Goal: Transaction & Acquisition: Book appointment/travel/reservation

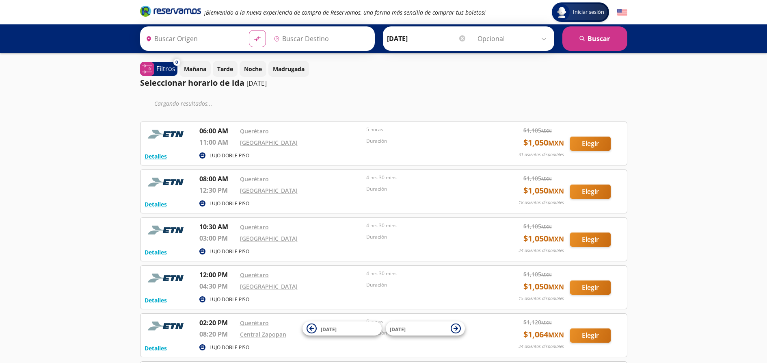
type input "Querétaro, Querétaro"
type input "[GEOGRAPHIC_DATA], [GEOGRAPHIC_DATA]"
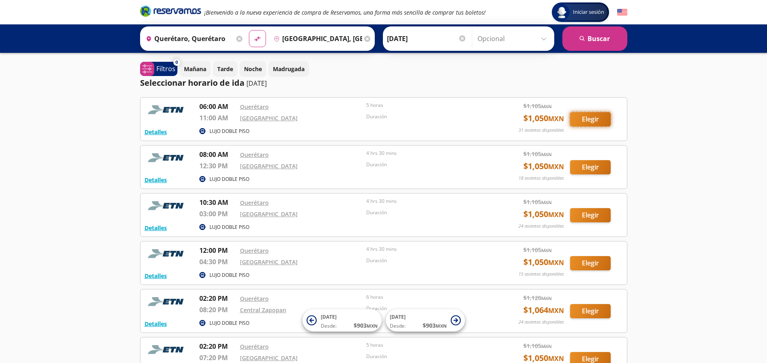
click at [591, 117] on button "Elegir" at bounding box center [590, 119] width 41 height 14
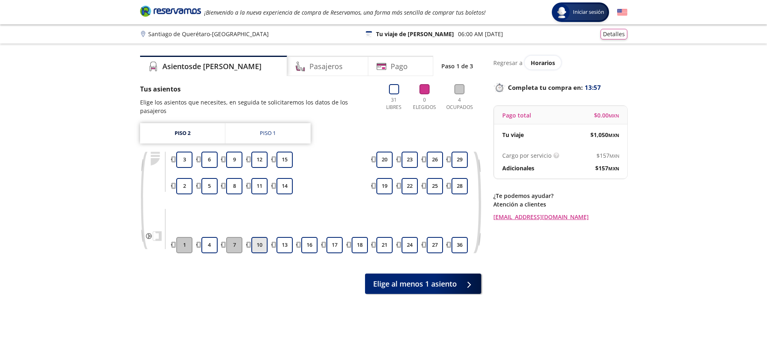
click at [257, 237] on button "10" at bounding box center [259, 245] width 16 height 16
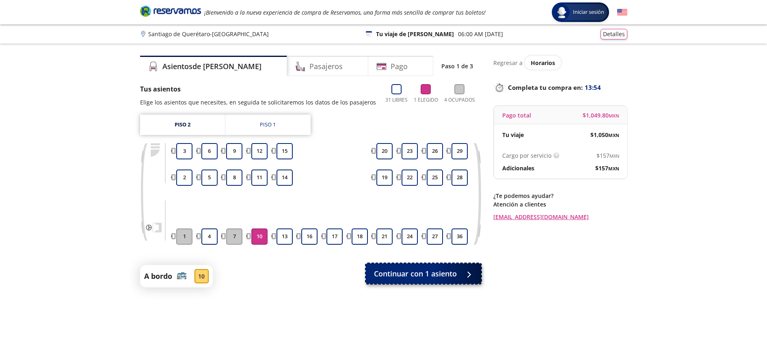
click at [438, 273] on span "Continuar con 1 asiento" at bounding box center [415, 273] width 83 height 11
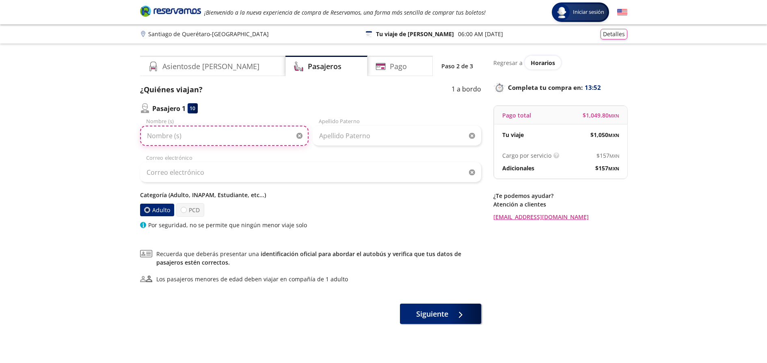
drag, startPoint x: 201, startPoint y: 137, endPoint x: 209, endPoint y: 134, distance: 8.9
click at [201, 137] on input "Nombre (s)" at bounding box center [224, 135] width 168 height 20
type input "[PERSON_NAME] de [PERSON_NAME]"
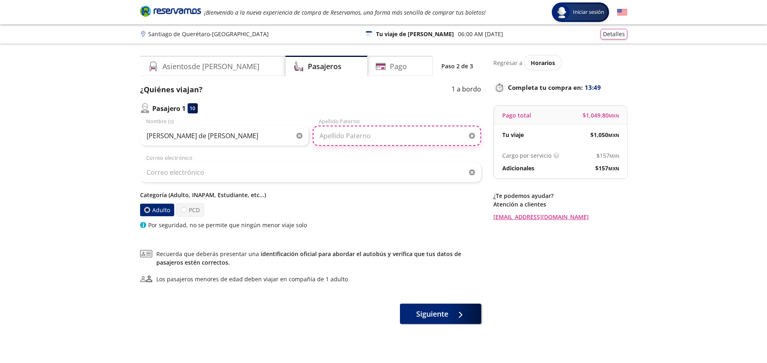
type input "[PERSON_NAME]"
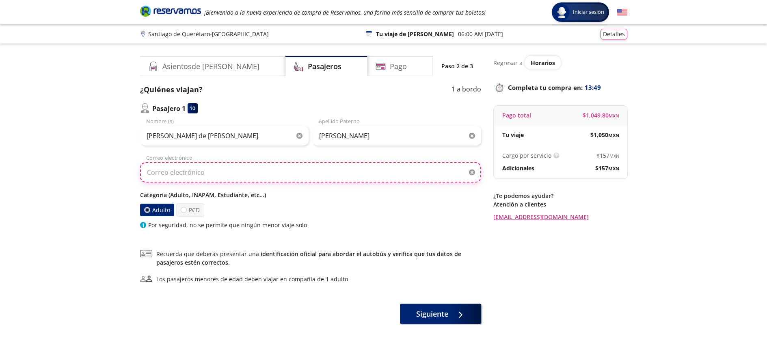
type input "[EMAIL_ADDRESS][DOMAIN_NAME]"
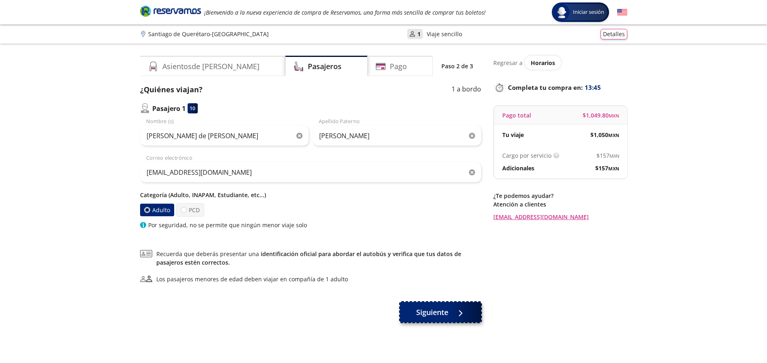
click at [449, 313] on button "Siguiente" at bounding box center [440, 312] width 81 height 20
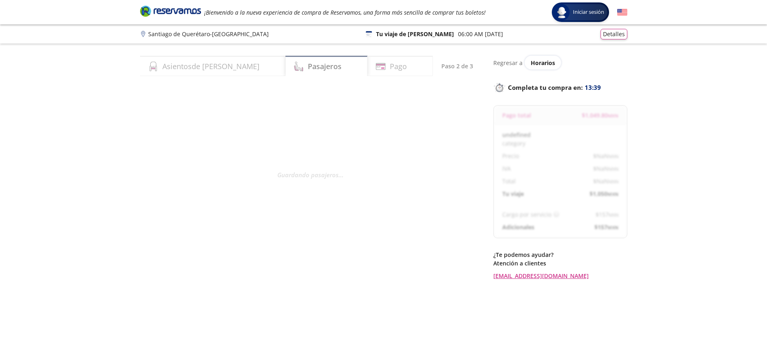
select select "MX"
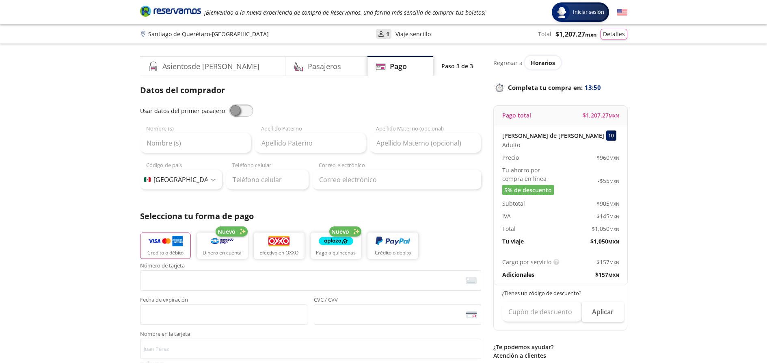
click at [237, 109] on span at bounding box center [241, 110] width 24 height 12
click at [229, 104] on input "checkbox" at bounding box center [229, 104] width 0 height 0
type input "[PERSON_NAME] de [PERSON_NAME]"
type input "[PERSON_NAME]"
type input "[EMAIL_ADDRESS][DOMAIN_NAME]"
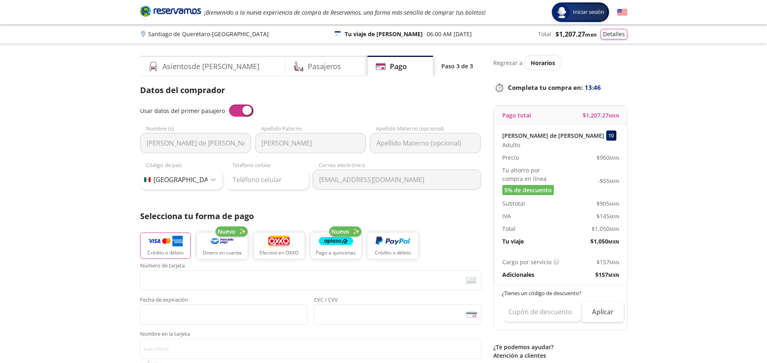
click at [430, 209] on div "Datos del comprador Usar datos del primer pasajero [PERSON_NAME] de [PERSON_NAM…" at bounding box center [310, 267] width 341 height 367
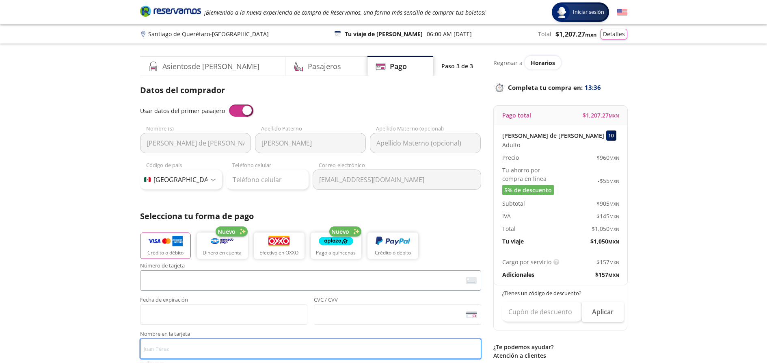
type input "[PERSON_NAME]"
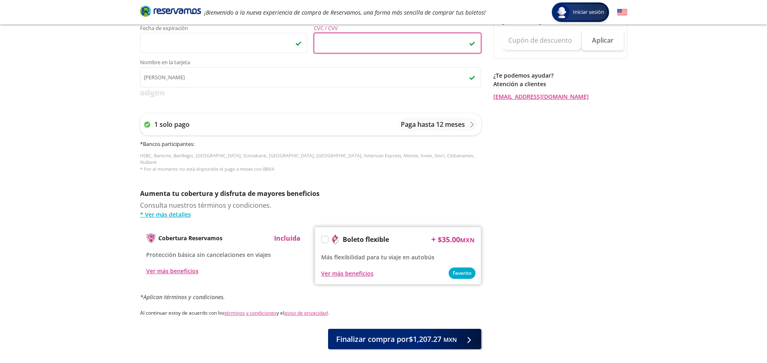
scroll to position [304, 0]
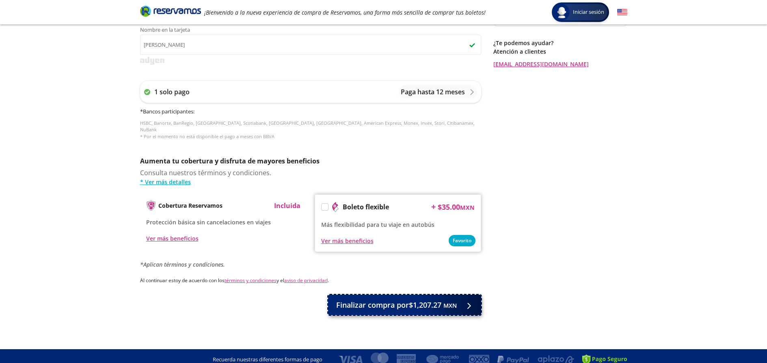
click at [428, 299] on span "Finalizar compra por $1,207.27 MXN" at bounding box center [396, 304] width 121 height 11
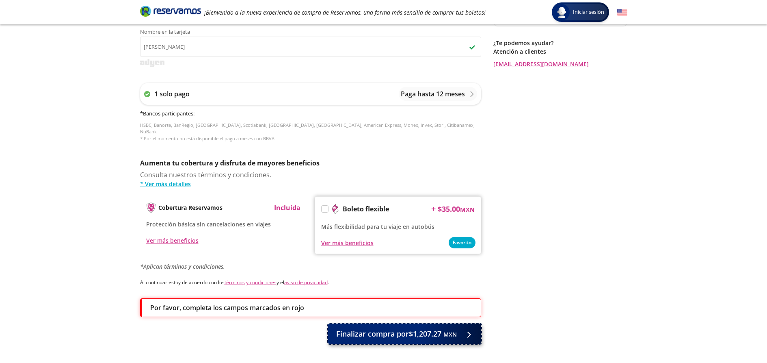
scroll to position [332, 0]
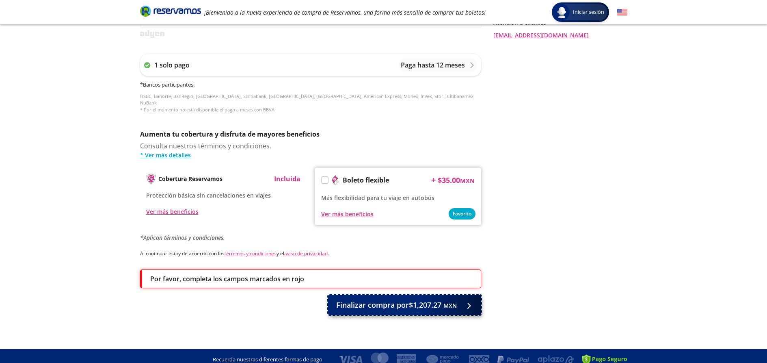
click at [468, 304] on div at bounding box center [468, 304] width 0 height 0
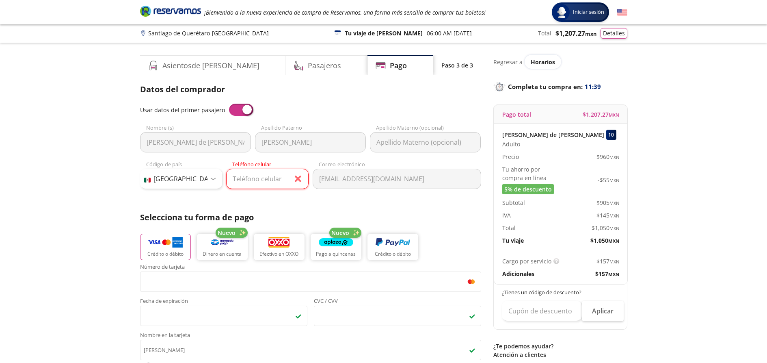
scroll to position [0, 0]
click at [263, 175] on input "Teléfono celular" at bounding box center [267, 179] width 82 height 20
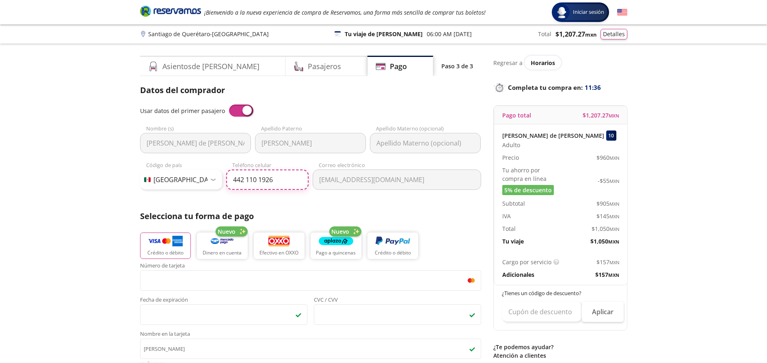
type input "442 110 1926"
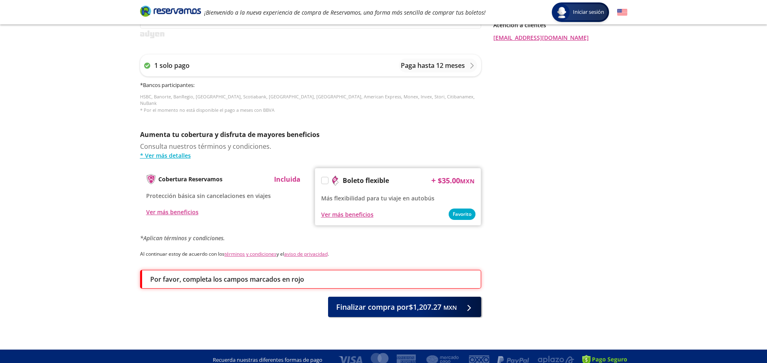
scroll to position [330, 0]
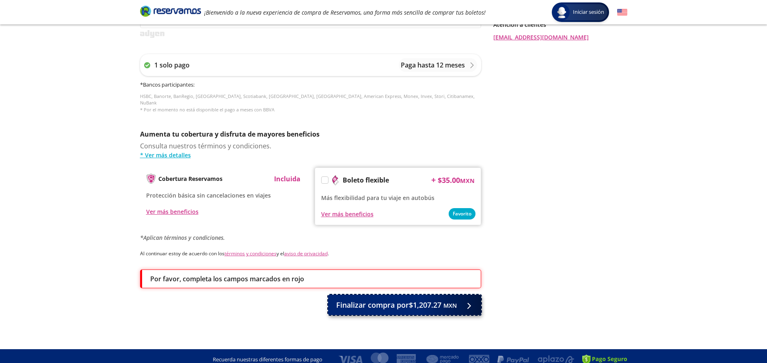
click at [447, 301] on small "MXN" at bounding box center [449, 305] width 13 height 8
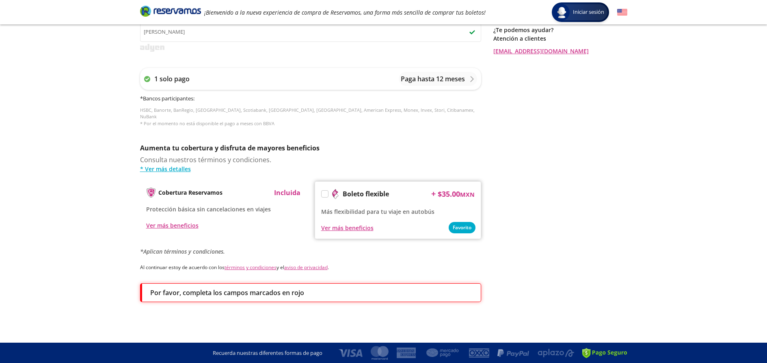
scroll to position [0, 0]
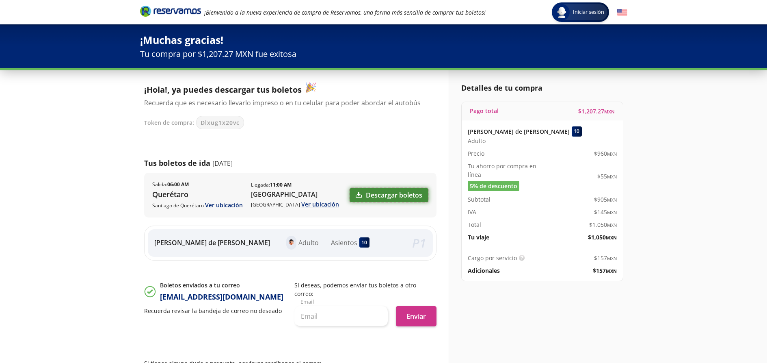
click at [402, 192] on link "Descargar boletos" at bounding box center [389, 195] width 79 height 14
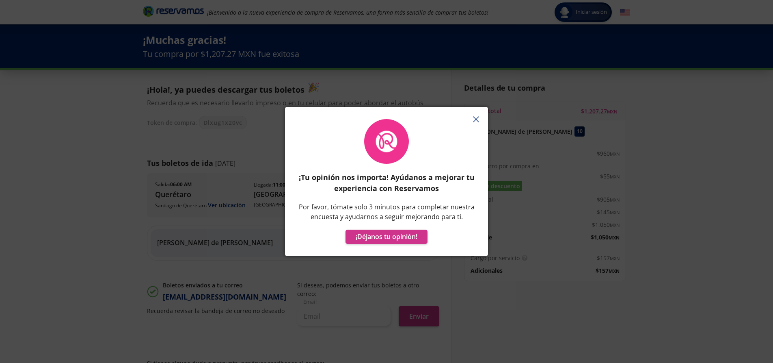
click at [479, 117] on button "button" at bounding box center [476, 119] width 12 height 12
